Goal: Task Accomplishment & Management: Manage account settings

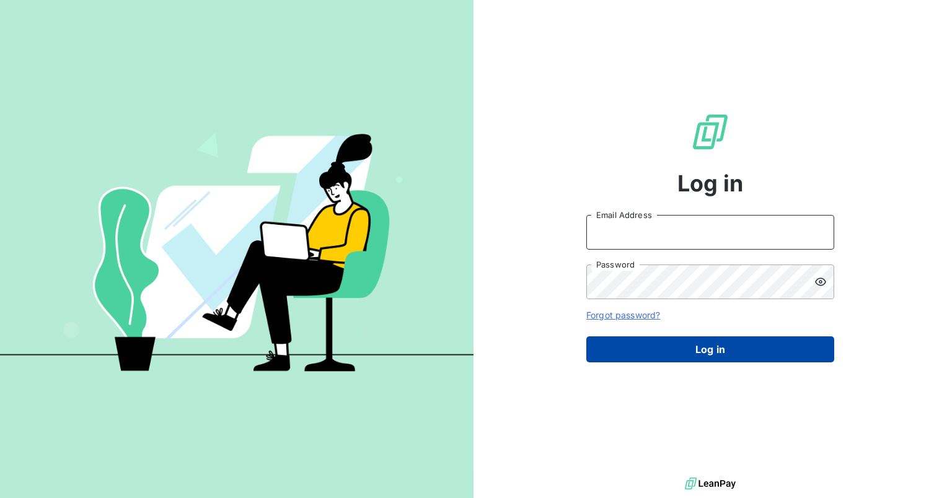
type input "[PERSON_NAME][EMAIL_ADDRESS][PERSON_NAME][DOMAIN_NAME]"
click at [685, 354] on button "Log in" at bounding box center [710, 349] width 248 height 26
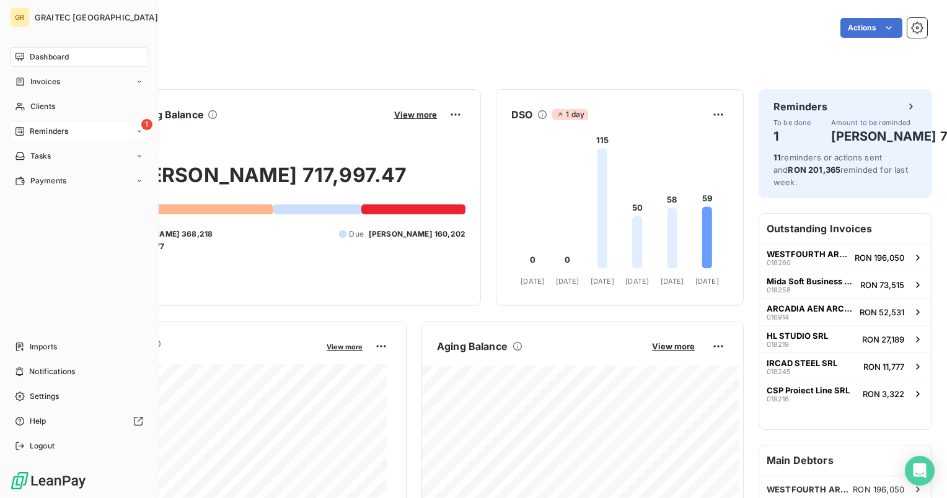
click at [33, 130] on span "Reminders" at bounding box center [49, 131] width 38 height 11
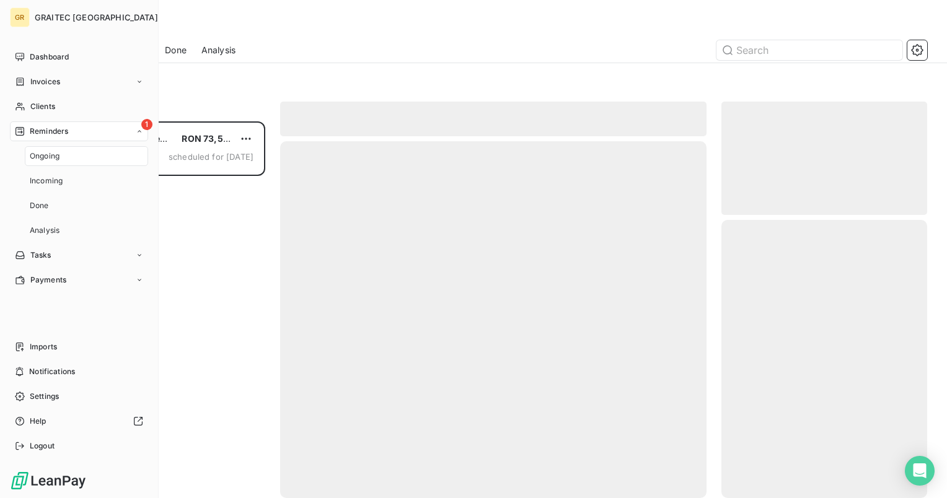
scroll to position [367, 196]
click at [43, 136] on span "Reminders" at bounding box center [49, 131] width 38 height 11
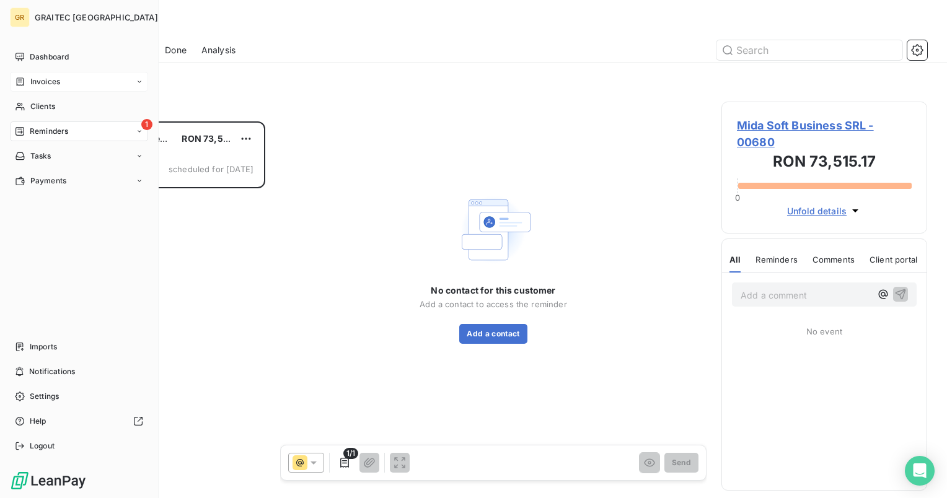
click at [35, 79] on span "Invoices" at bounding box center [45, 81] width 30 height 11
click at [40, 103] on span "Invoices" at bounding box center [45, 106] width 30 height 11
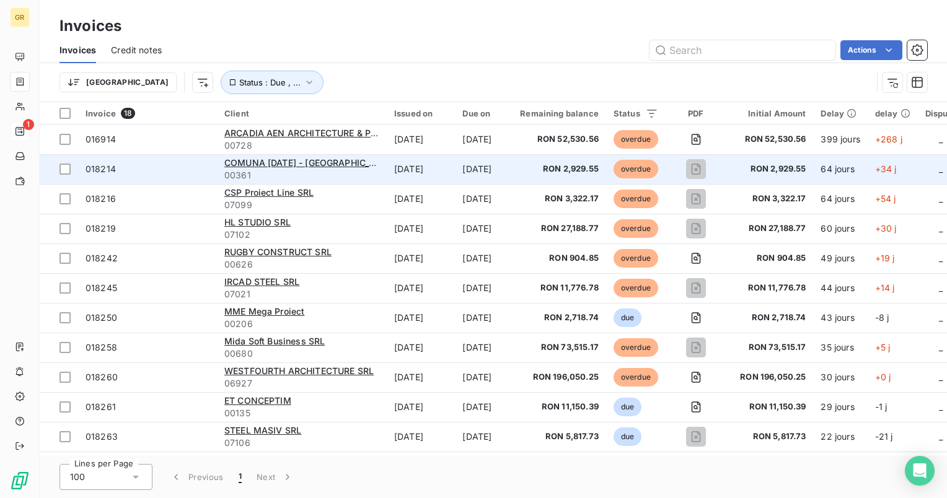
click at [794, 170] on span "RON 2,929.55" at bounding box center [769, 169] width 72 height 12
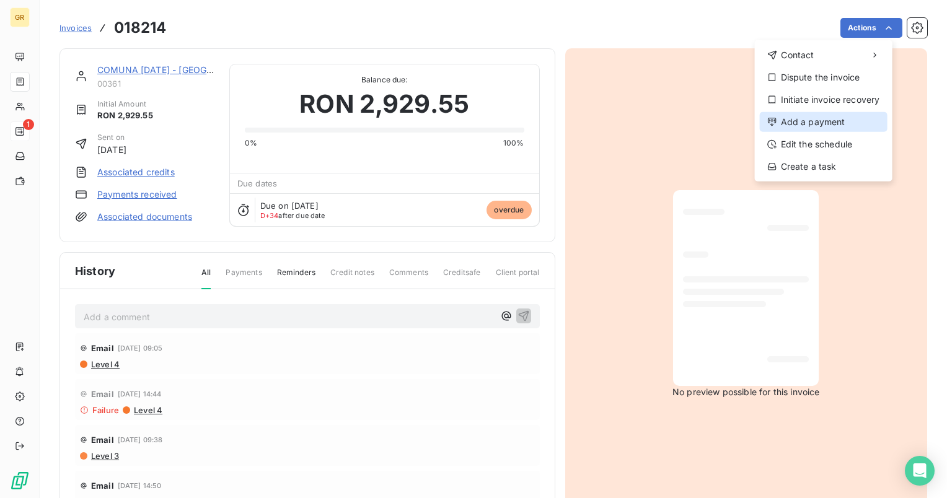
click at [833, 120] on div "Add a payment" at bounding box center [823, 122] width 128 height 20
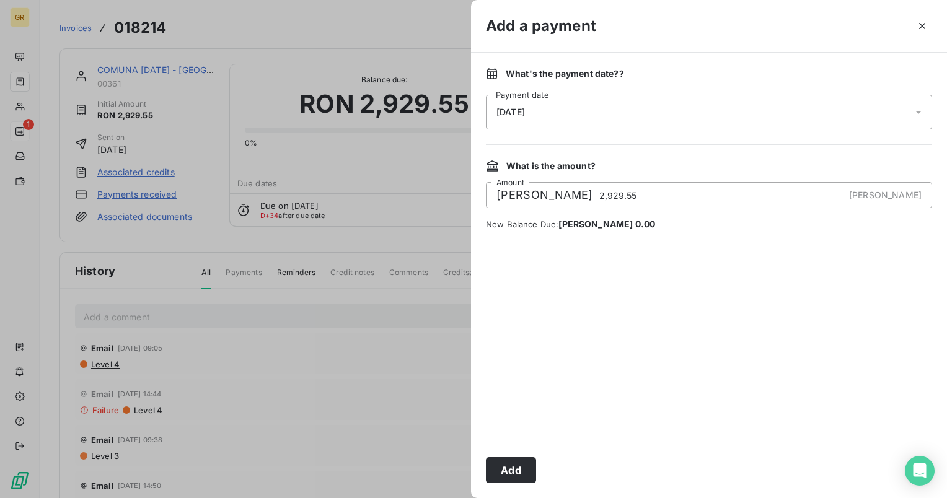
click at [914, 112] on icon at bounding box center [918, 112] width 12 height 12
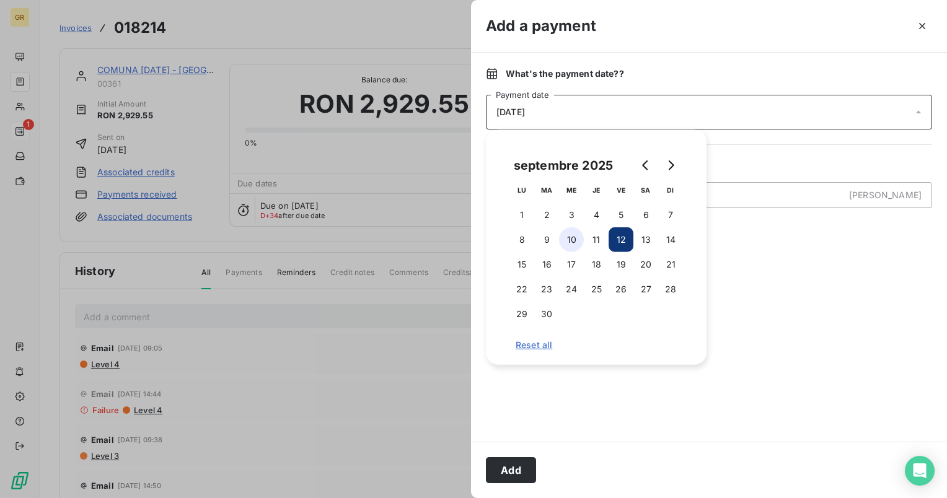
click at [575, 243] on button "10" at bounding box center [571, 239] width 25 height 25
click at [513, 469] on button "Add" at bounding box center [511, 470] width 50 height 26
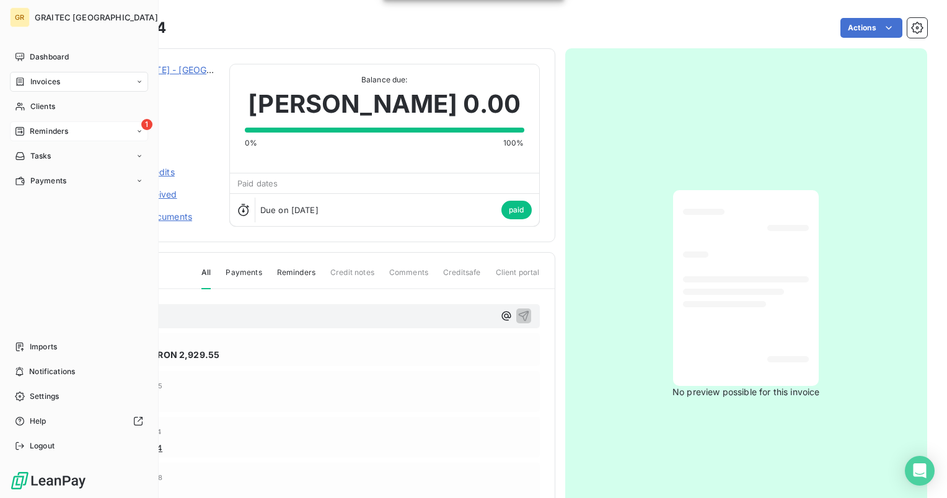
click at [45, 85] on span "Invoices" at bounding box center [45, 81] width 30 height 11
click at [46, 84] on span "Invoices" at bounding box center [45, 81] width 30 height 11
click at [46, 107] on span "Clients" at bounding box center [42, 106] width 25 height 11
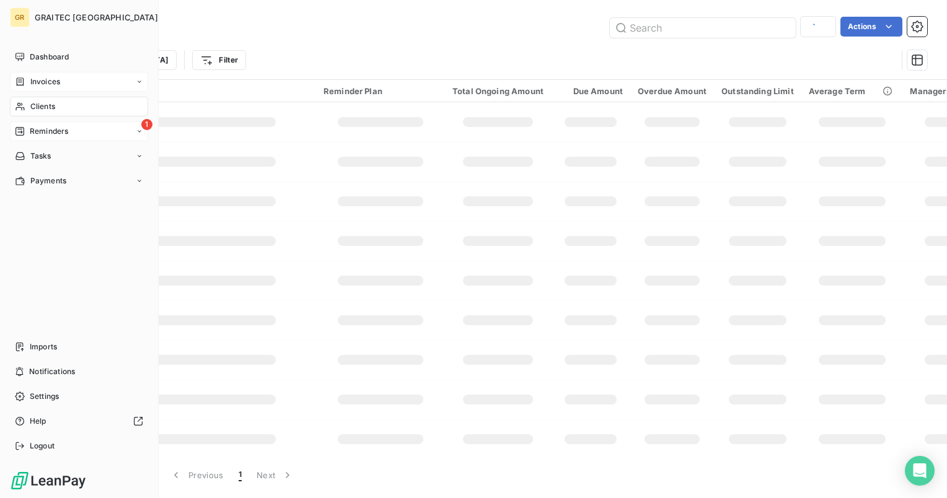
click at [45, 82] on span "Invoices" at bounding box center [45, 81] width 30 height 11
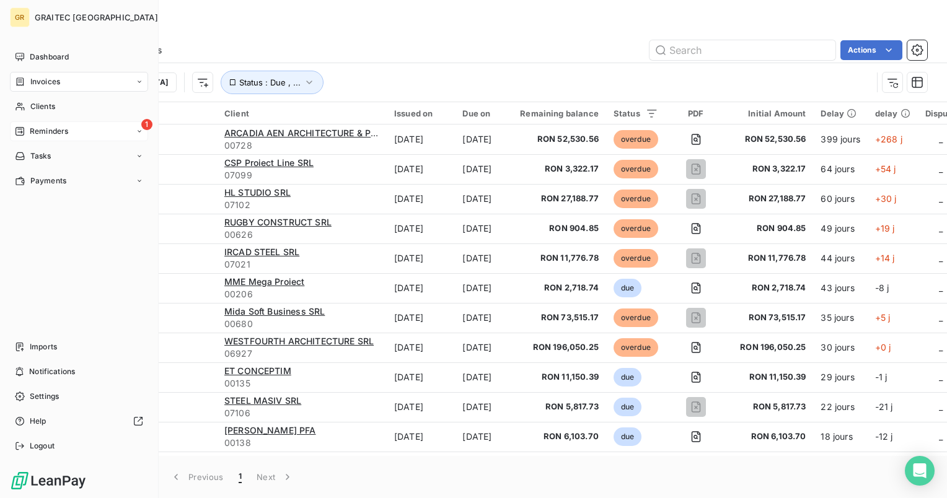
click at [50, 132] on span "Reminders" at bounding box center [49, 131] width 38 height 11
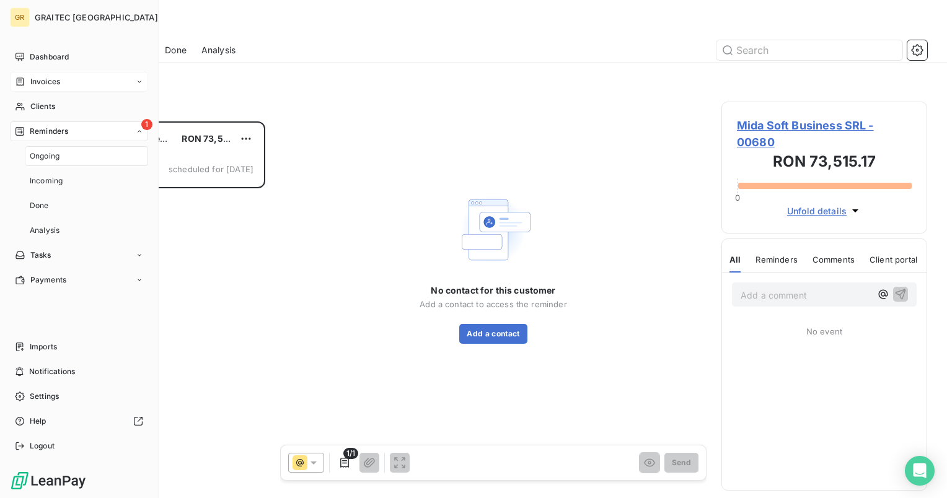
scroll to position [367, 196]
click at [51, 79] on span "Invoices" at bounding box center [45, 81] width 30 height 11
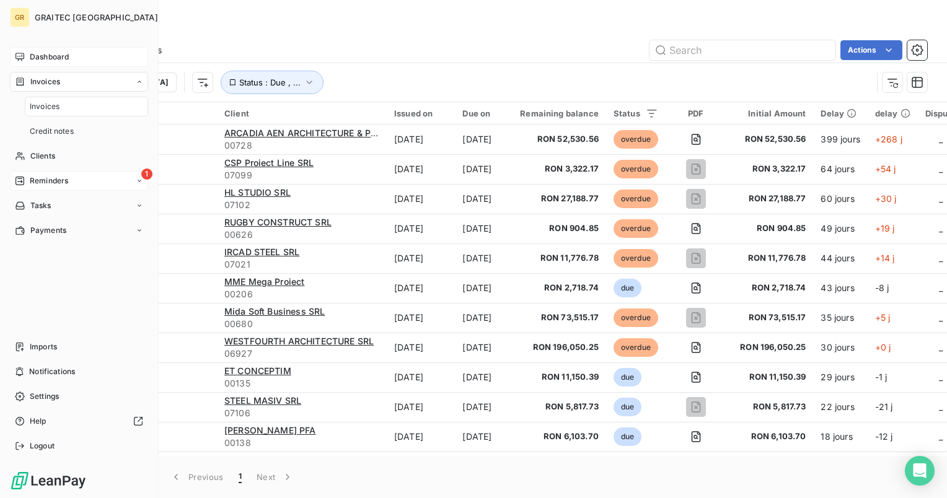
click at [51, 54] on span "Dashboard" at bounding box center [49, 56] width 39 height 11
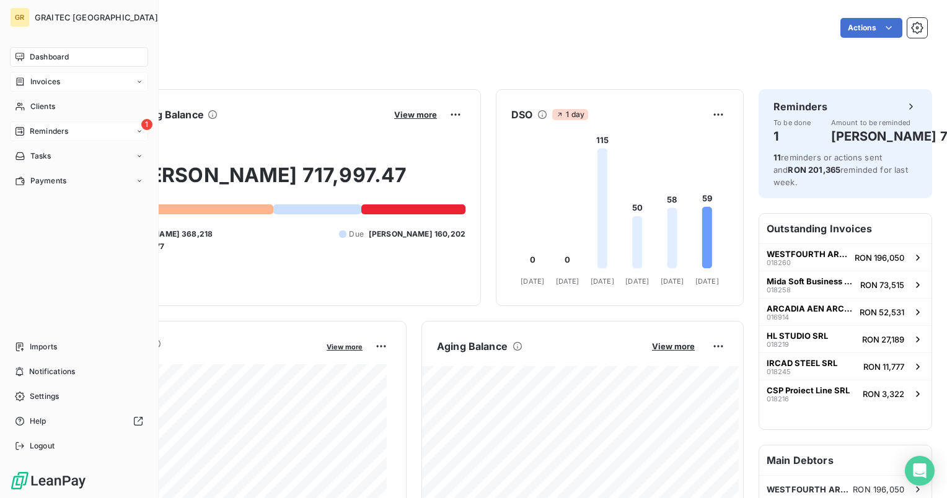
click at [43, 82] on span "Invoices" at bounding box center [45, 81] width 30 height 11
